Goal: Register for event/course

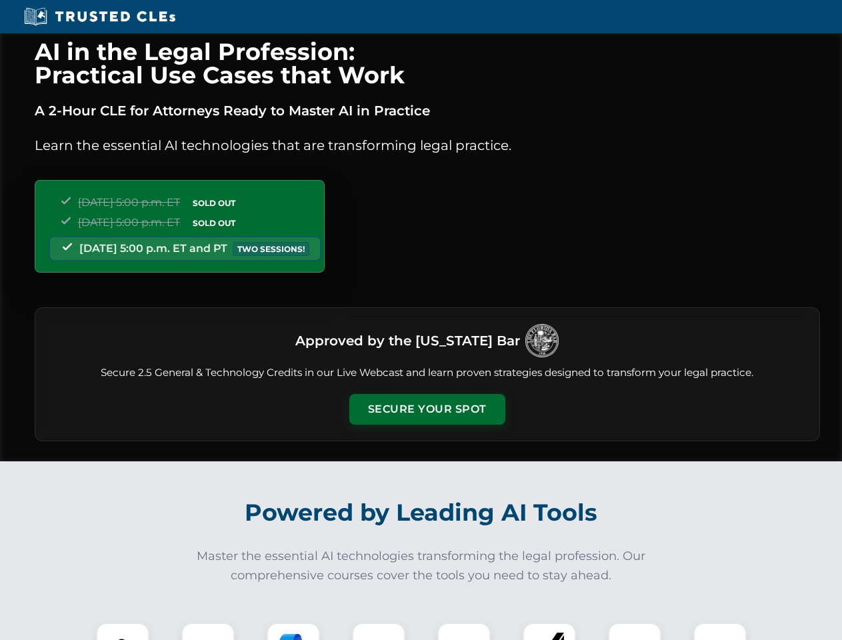
click at [427, 409] on button "Secure Your Spot" at bounding box center [427, 409] width 156 height 31
click at [123, 631] on img at bounding box center [122, 649] width 39 height 39
click at [208, 631] on div at bounding box center [207, 648] width 53 height 53
click at [293, 631] on div at bounding box center [293, 648] width 53 height 53
click at [379, 631] on img at bounding box center [378, 648] width 37 height 37
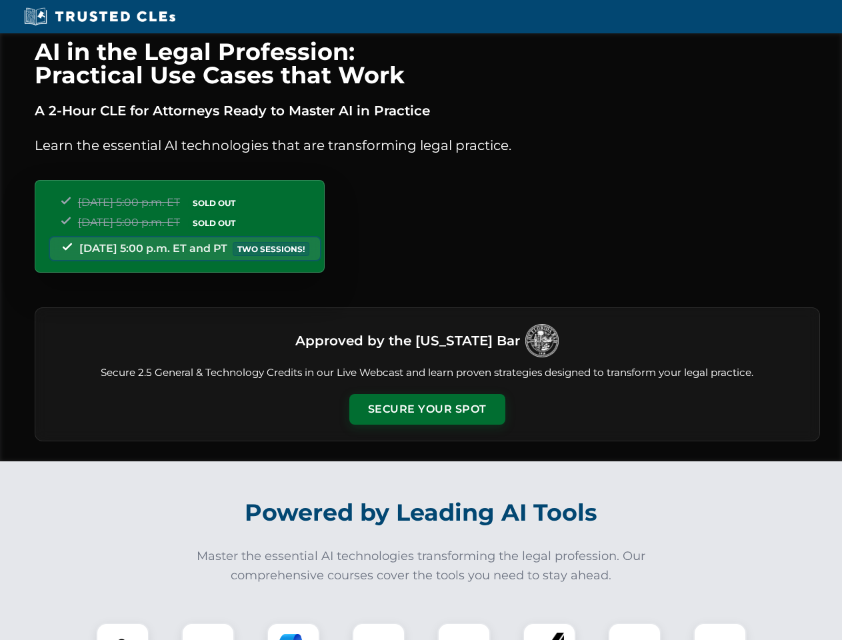
scroll to position [1156, 0]
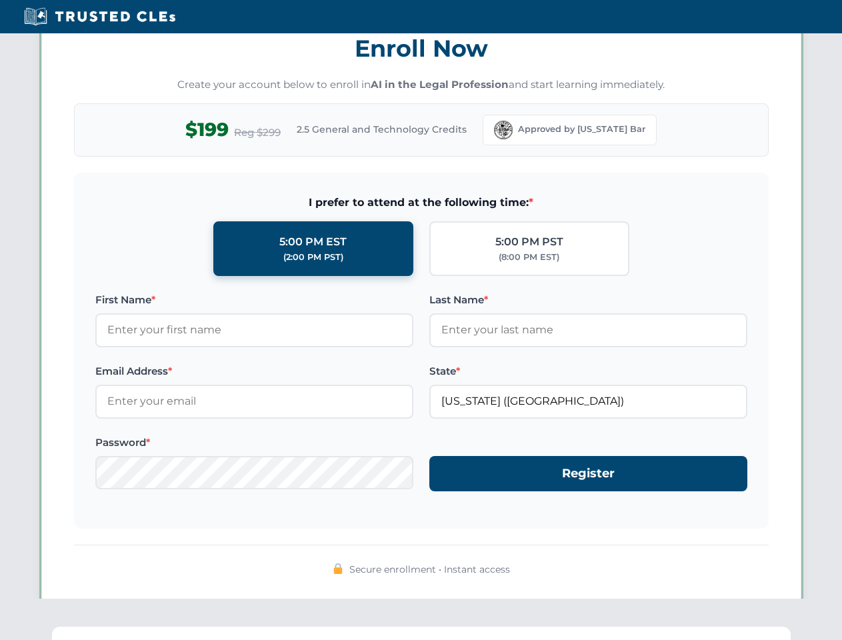
click at [464, 631] on div "AI in the Legal Profession: Practical Use Cases that Work A 2-Hour CLE for Atto…" at bounding box center [421, 437] width 842 height 3118
